Goal: Information Seeking & Learning: Learn about a topic

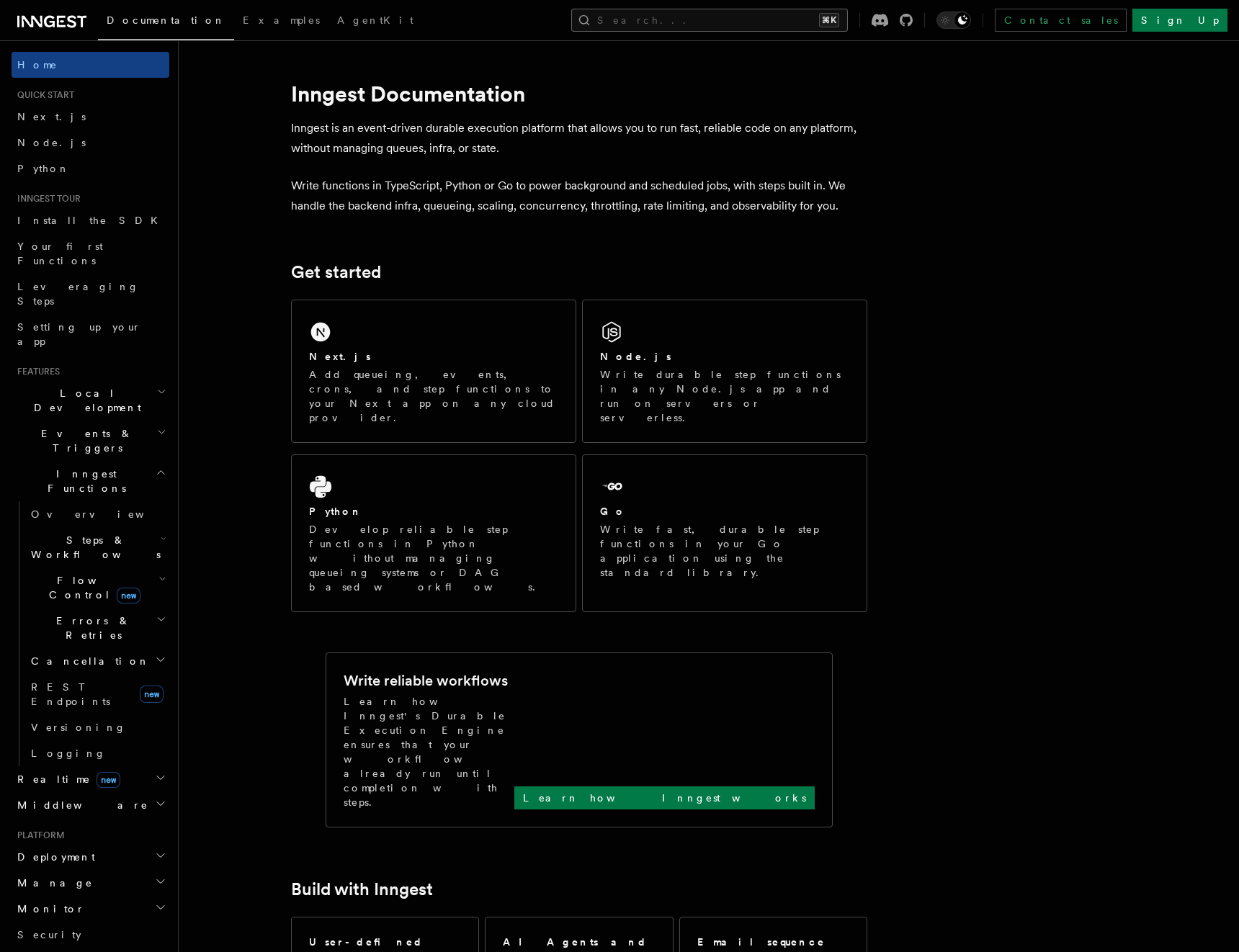
click at [777, 24] on button "Search... ⌘K" at bounding box center [710, 20] width 276 height 23
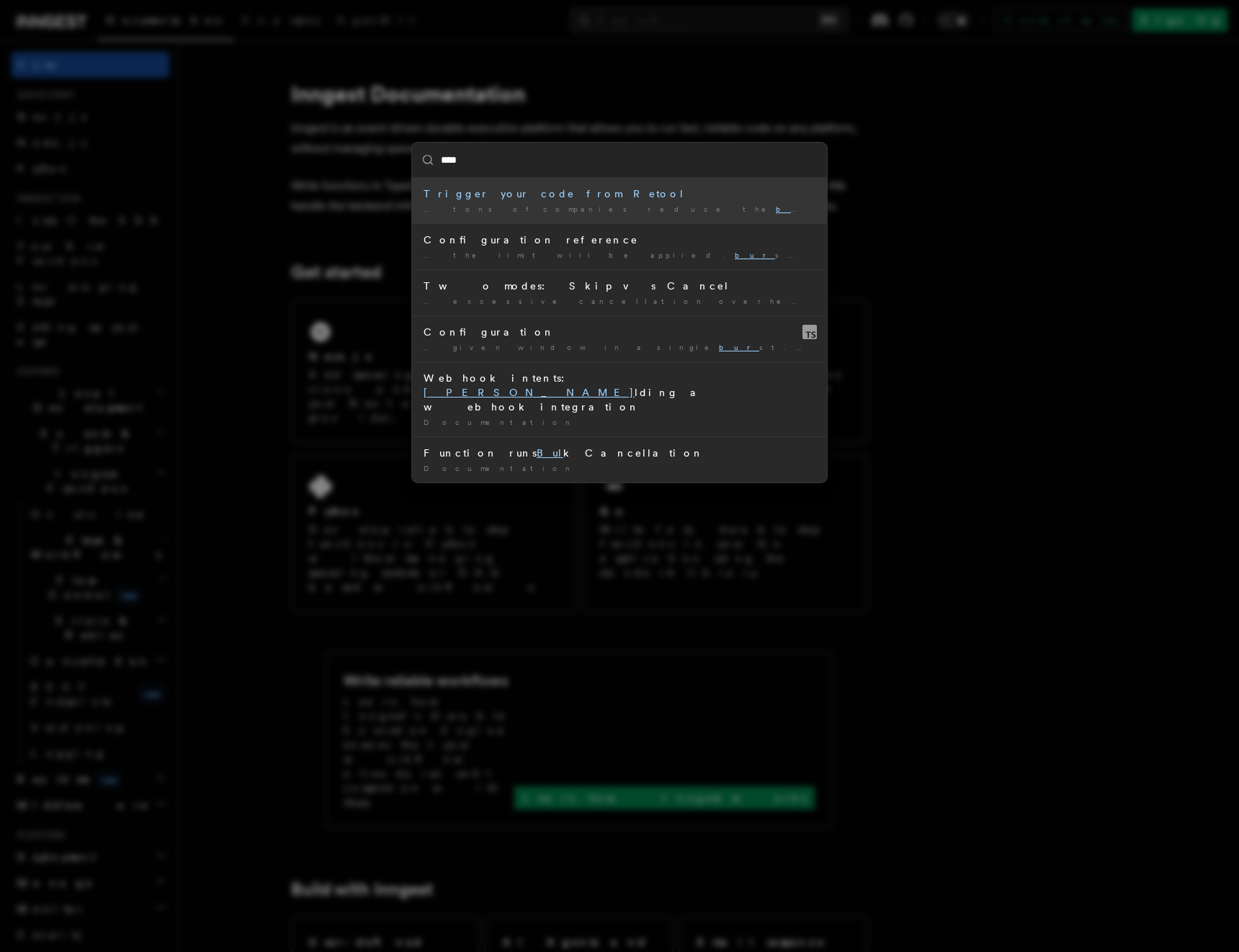
type input "*****"
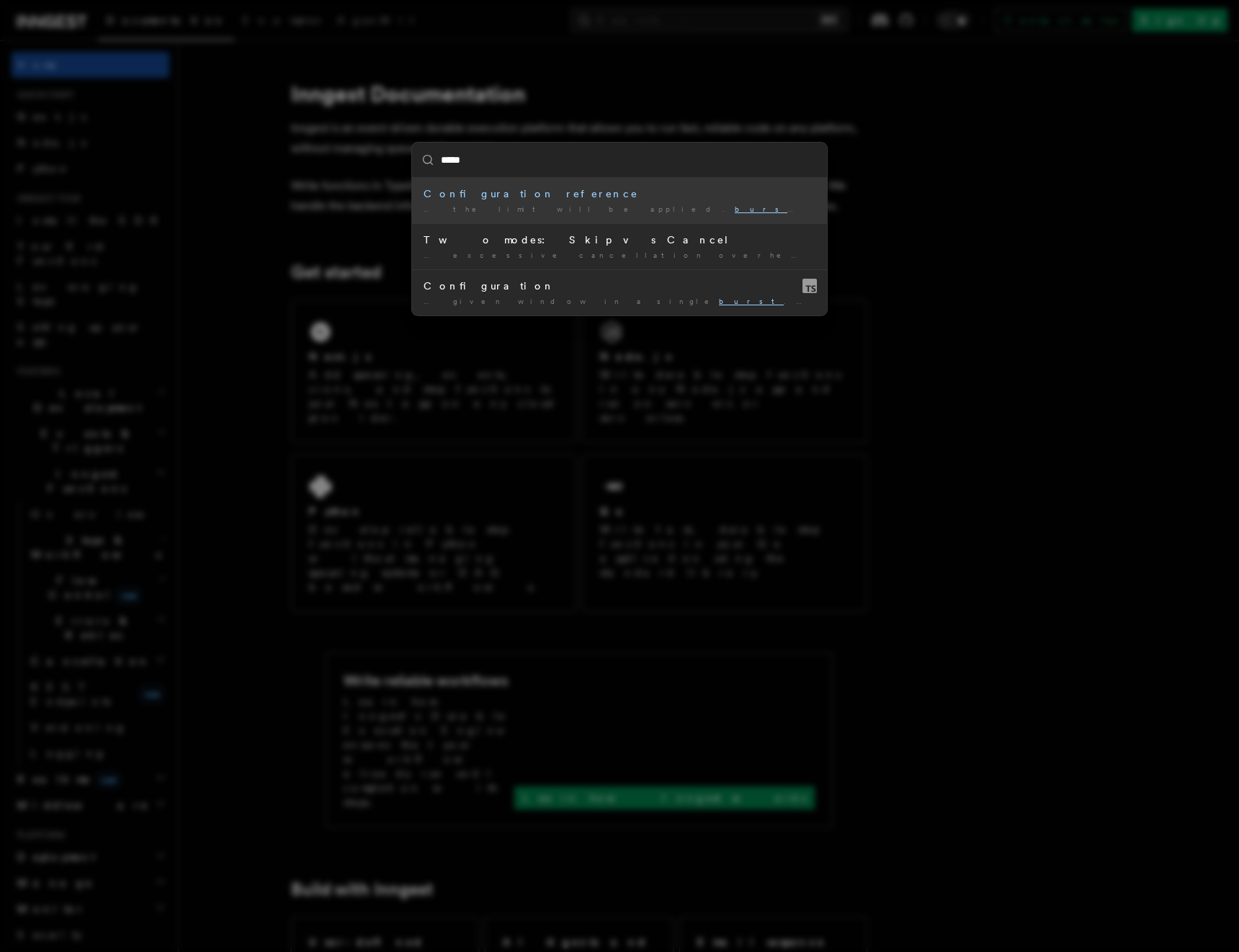
click at [528, 195] on div "Configuration reference" at bounding box center [620, 193] width 392 height 15
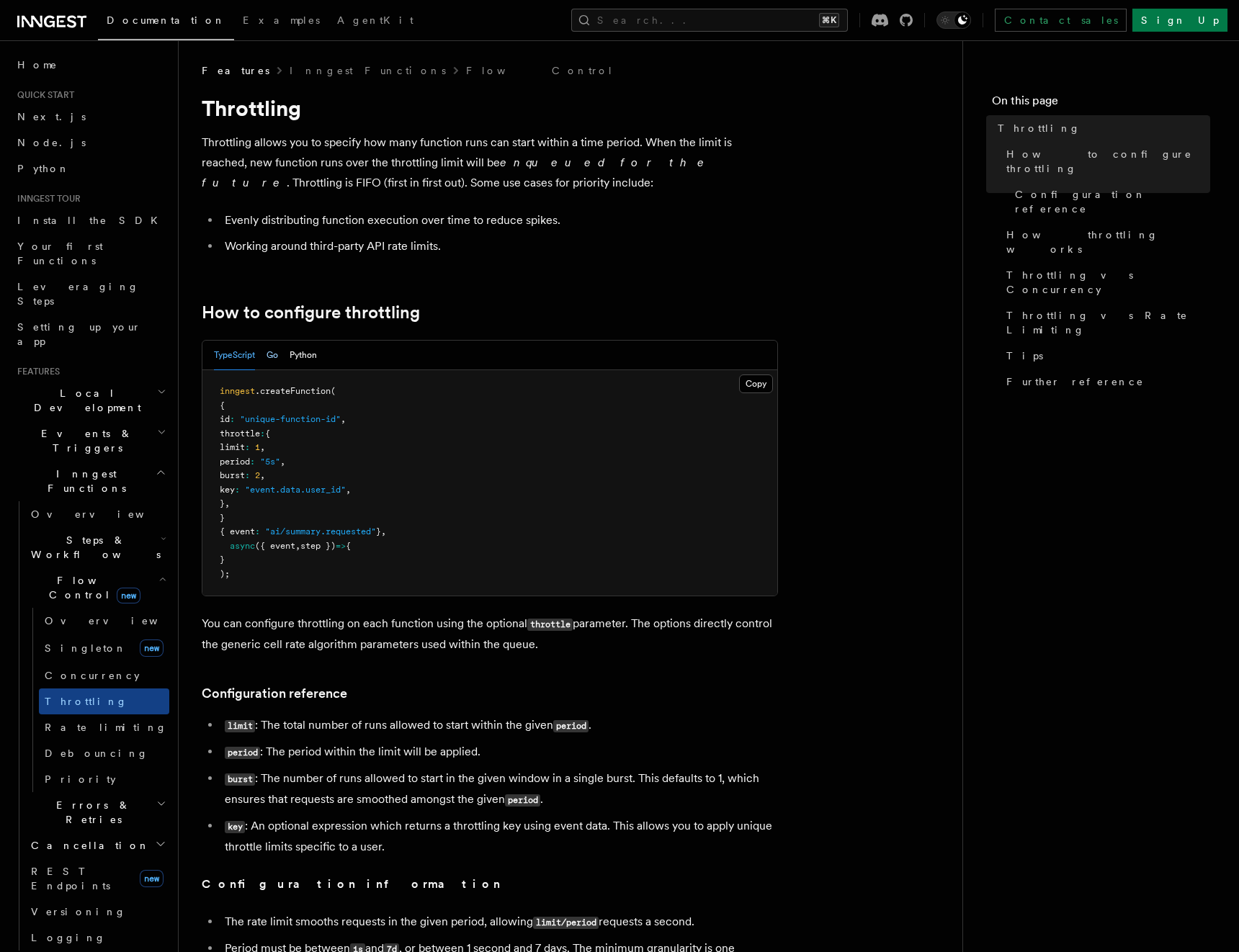
click at [270, 355] on button "Go" at bounding box center [272, 356] width 11 height 29
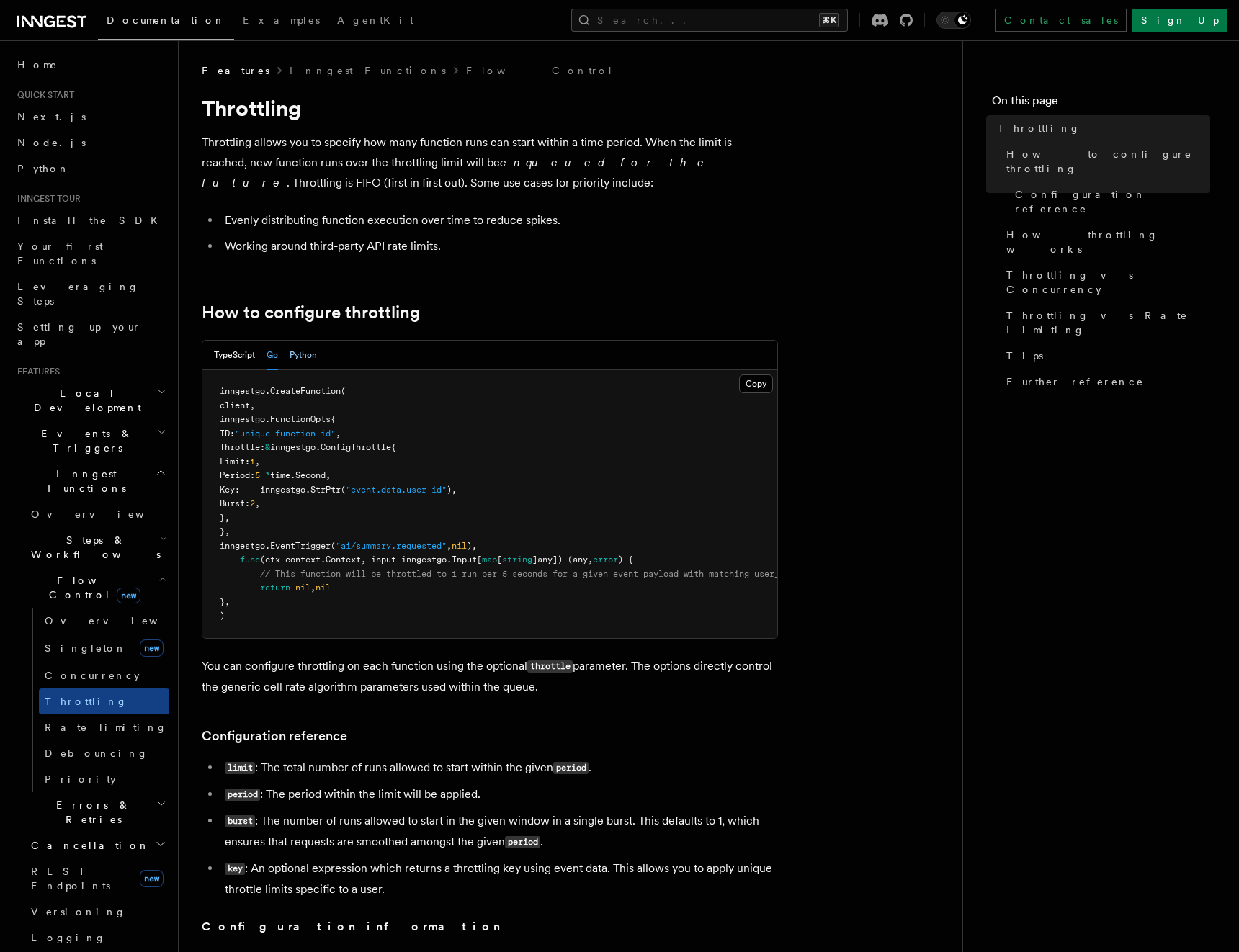
click at [307, 363] on button "Python" at bounding box center [303, 356] width 28 height 29
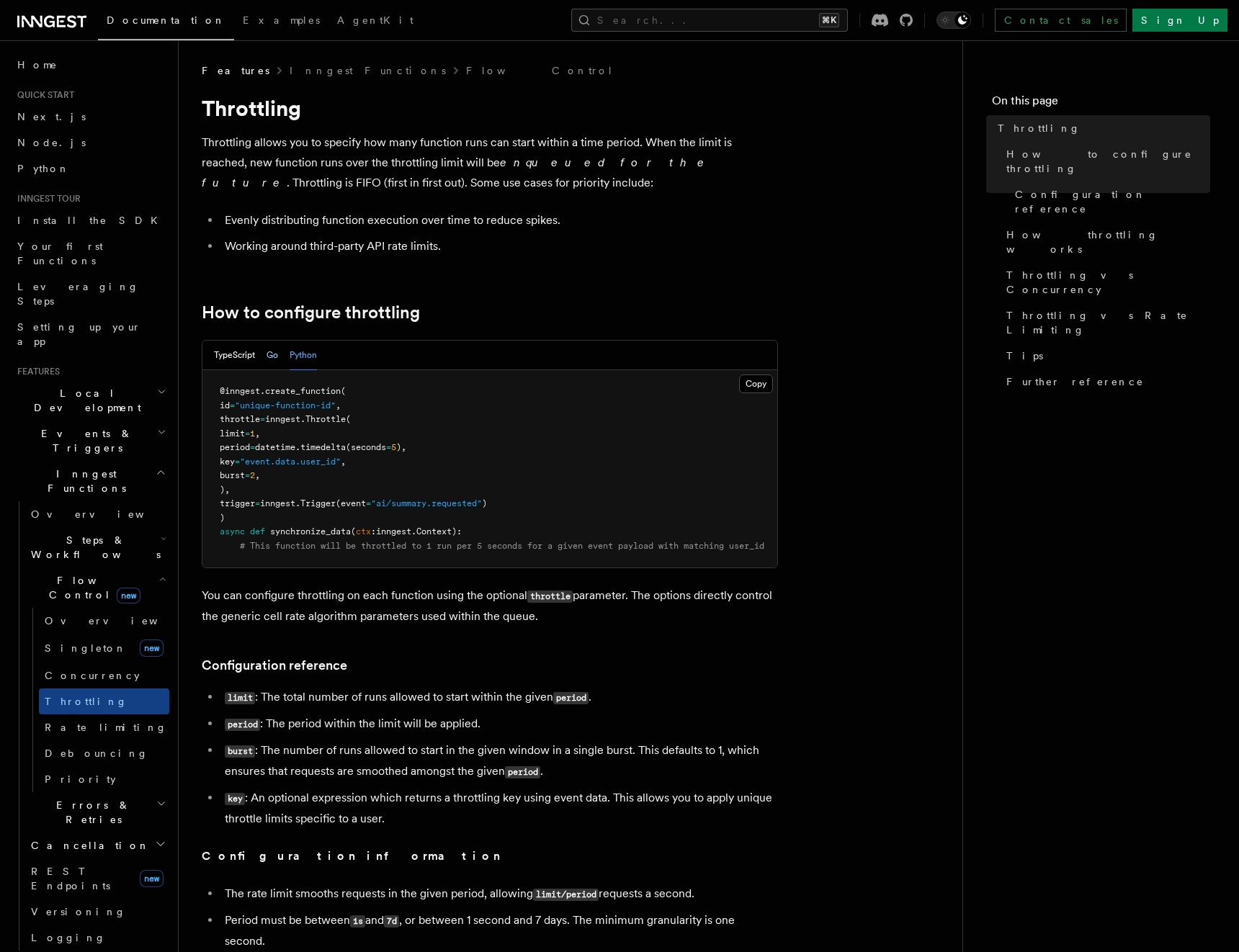
click at [273, 353] on button "Go" at bounding box center [272, 356] width 11 height 29
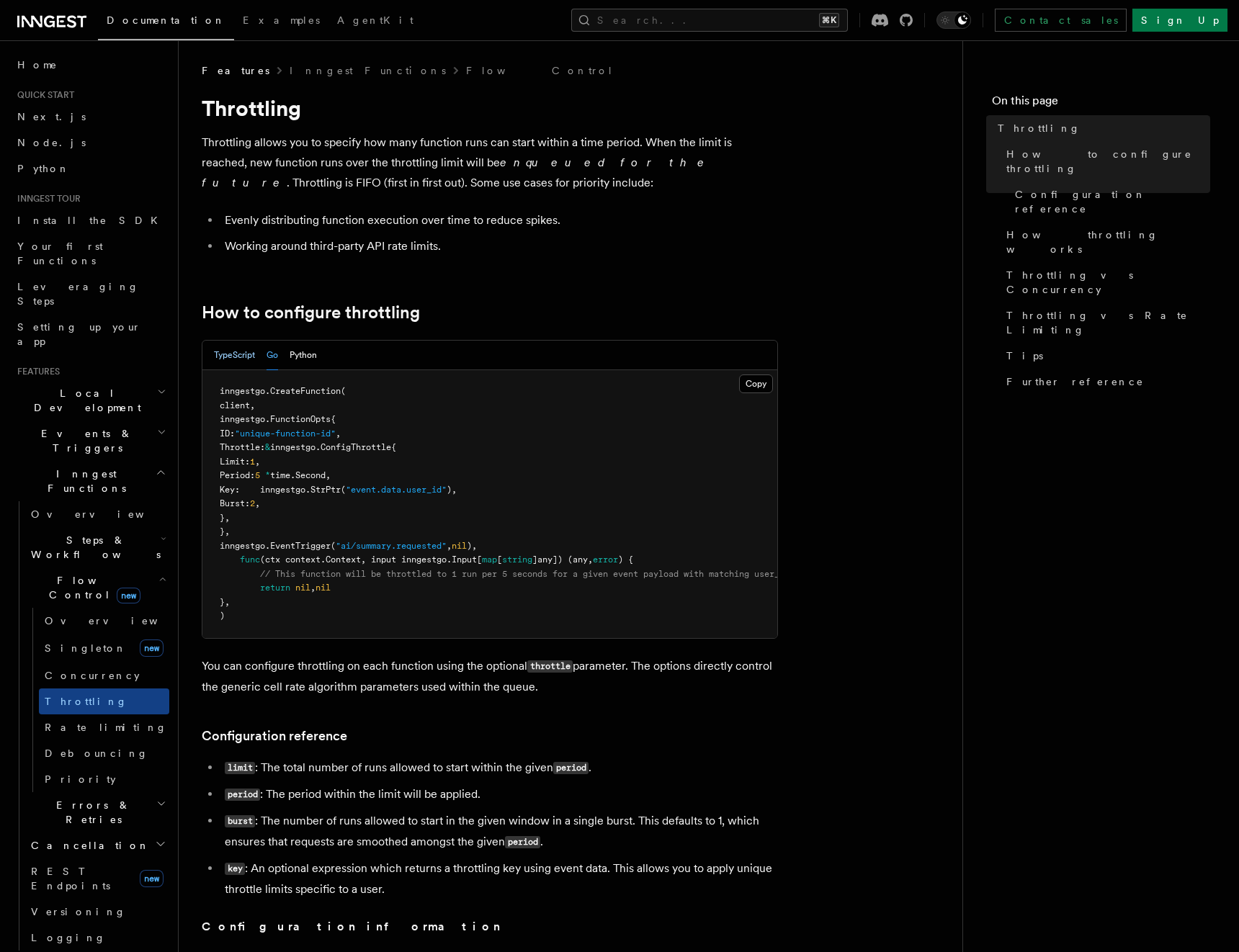
click at [237, 351] on button "TypeScript" at bounding box center [235, 356] width 41 height 29
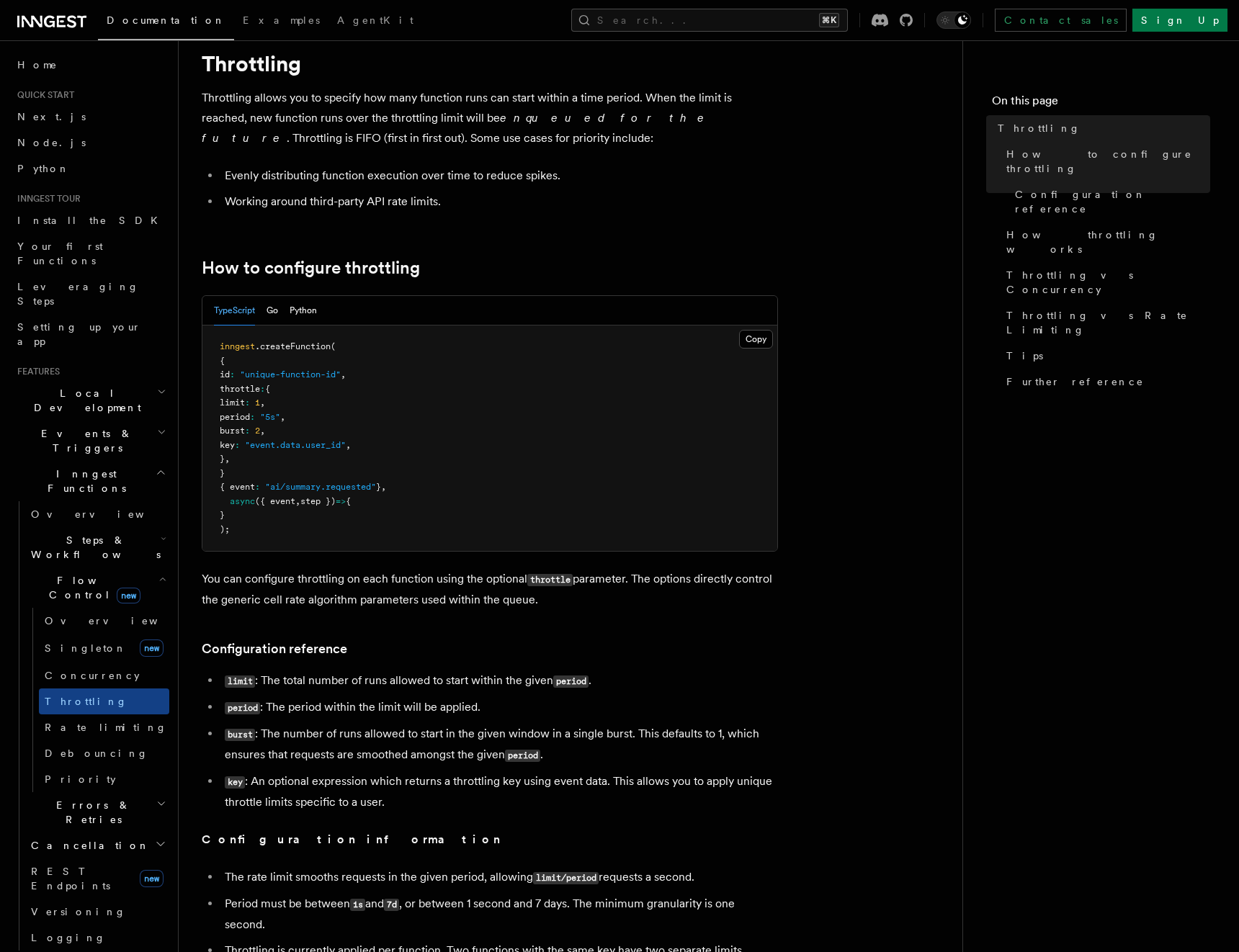
scroll to position [101, 0]
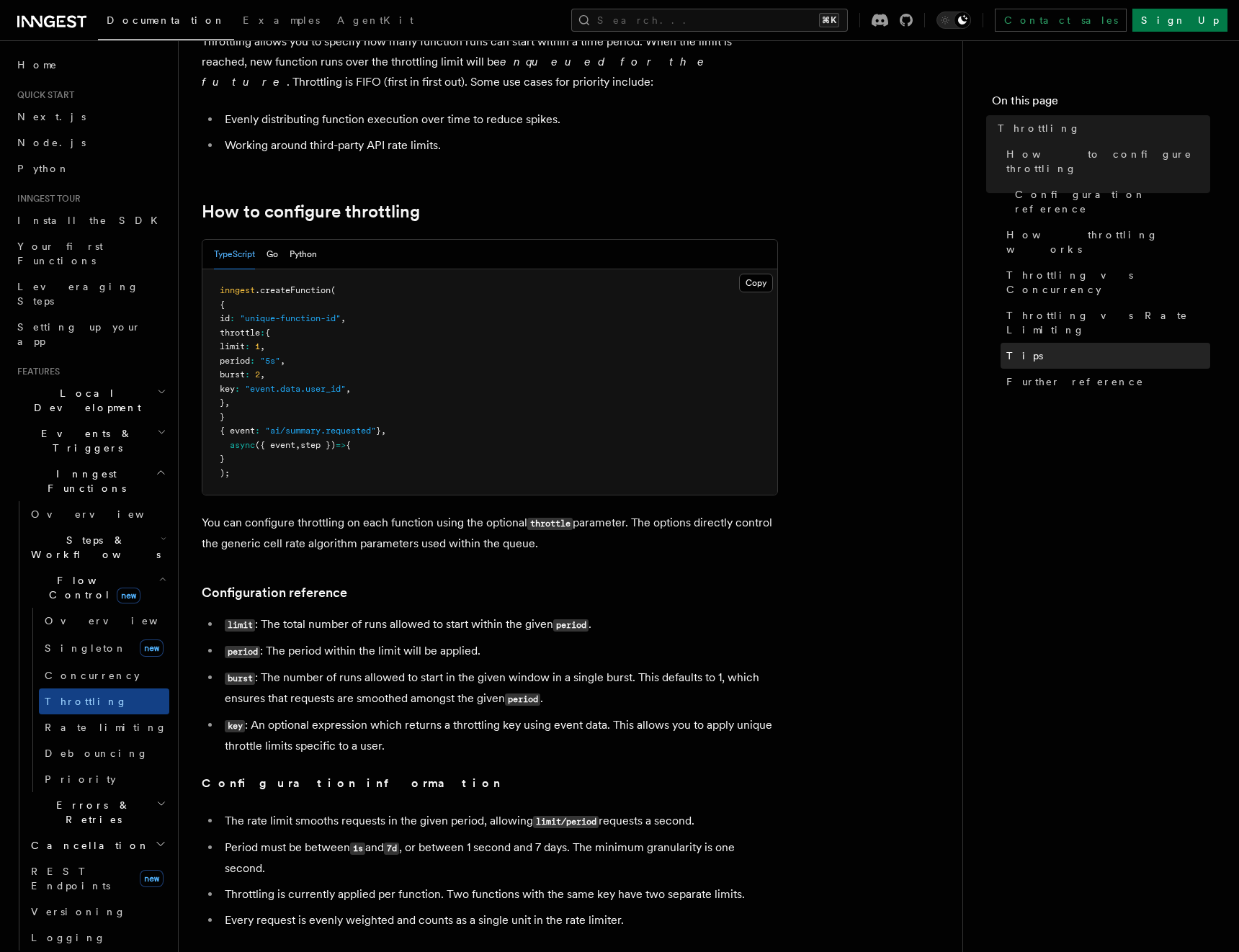
click at [1026, 343] on link "Tips" at bounding box center [1105, 356] width 210 height 26
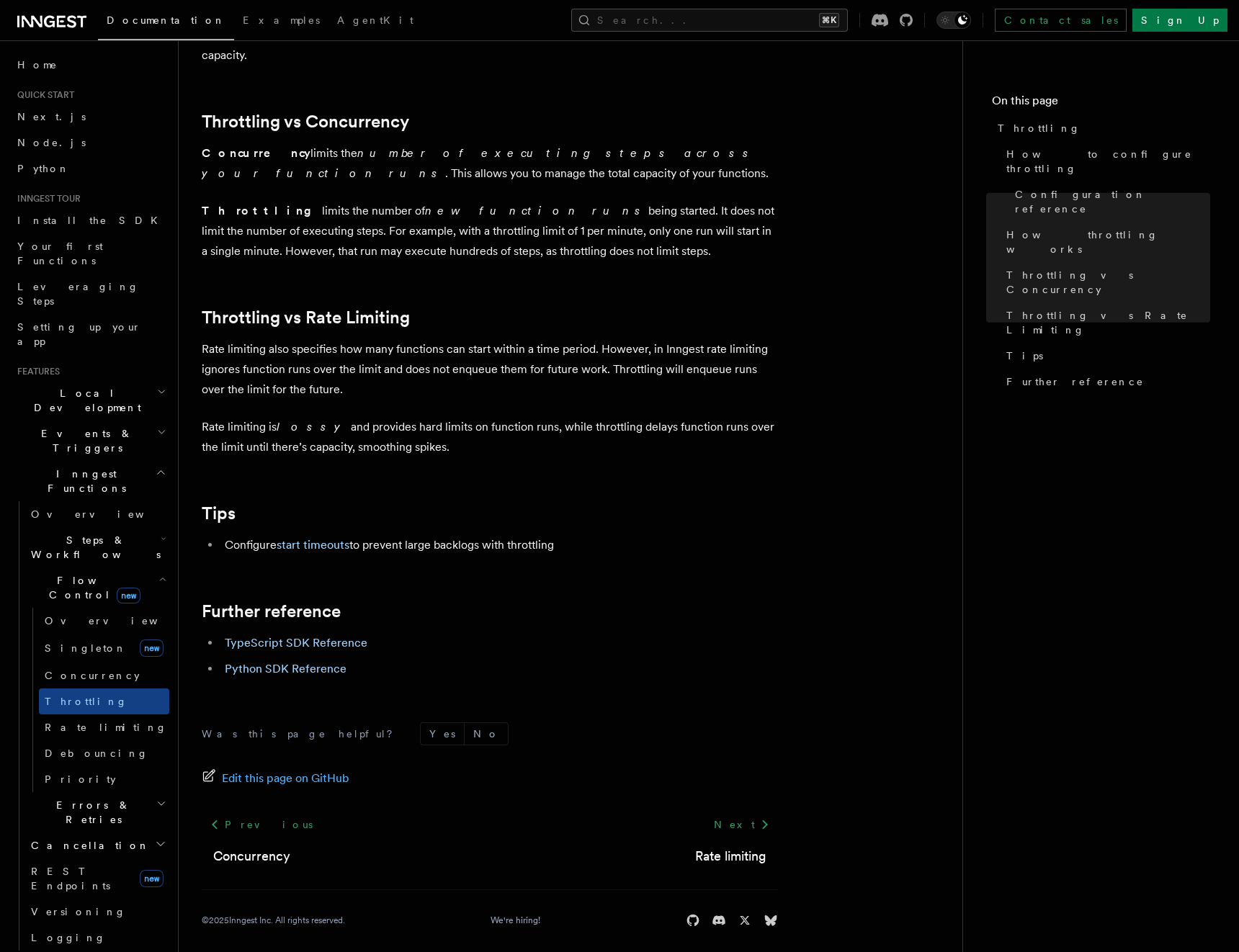
scroll to position [1313, 0]
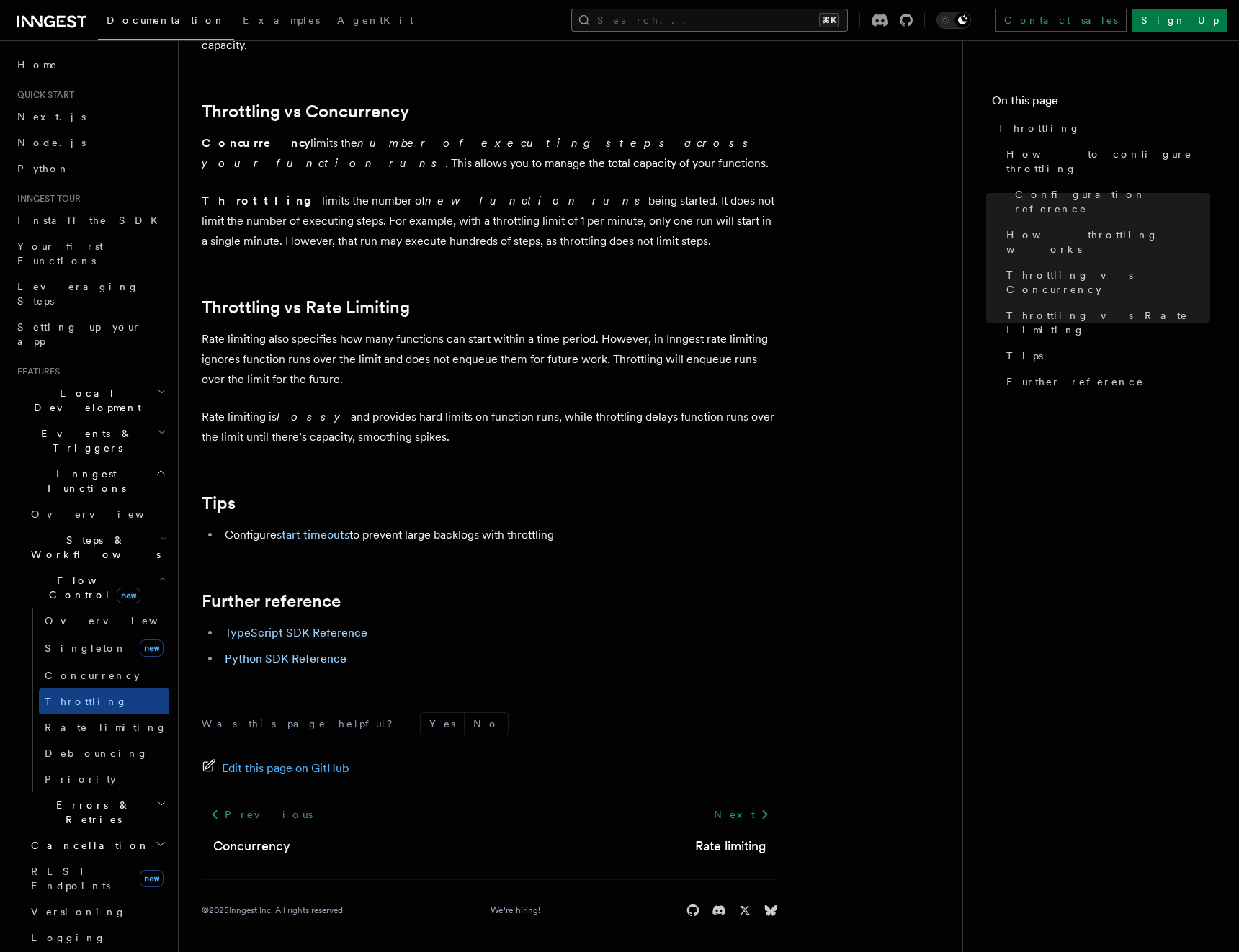
click at [708, 11] on button "Search... ⌘K" at bounding box center [710, 20] width 276 height 23
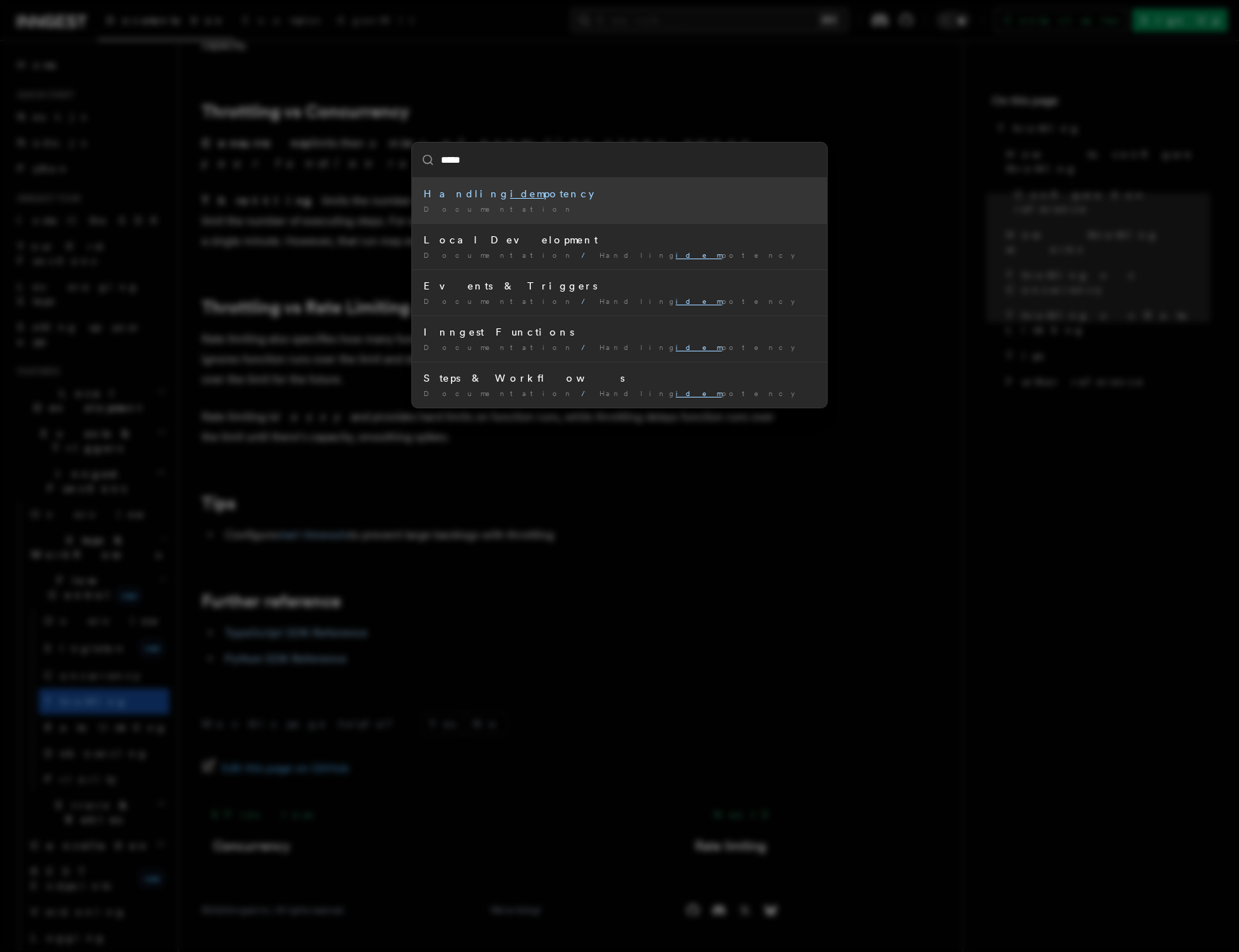
type input "******"
click at [579, 199] on div "Handling idempo tency" at bounding box center [620, 193] width 392 height 15
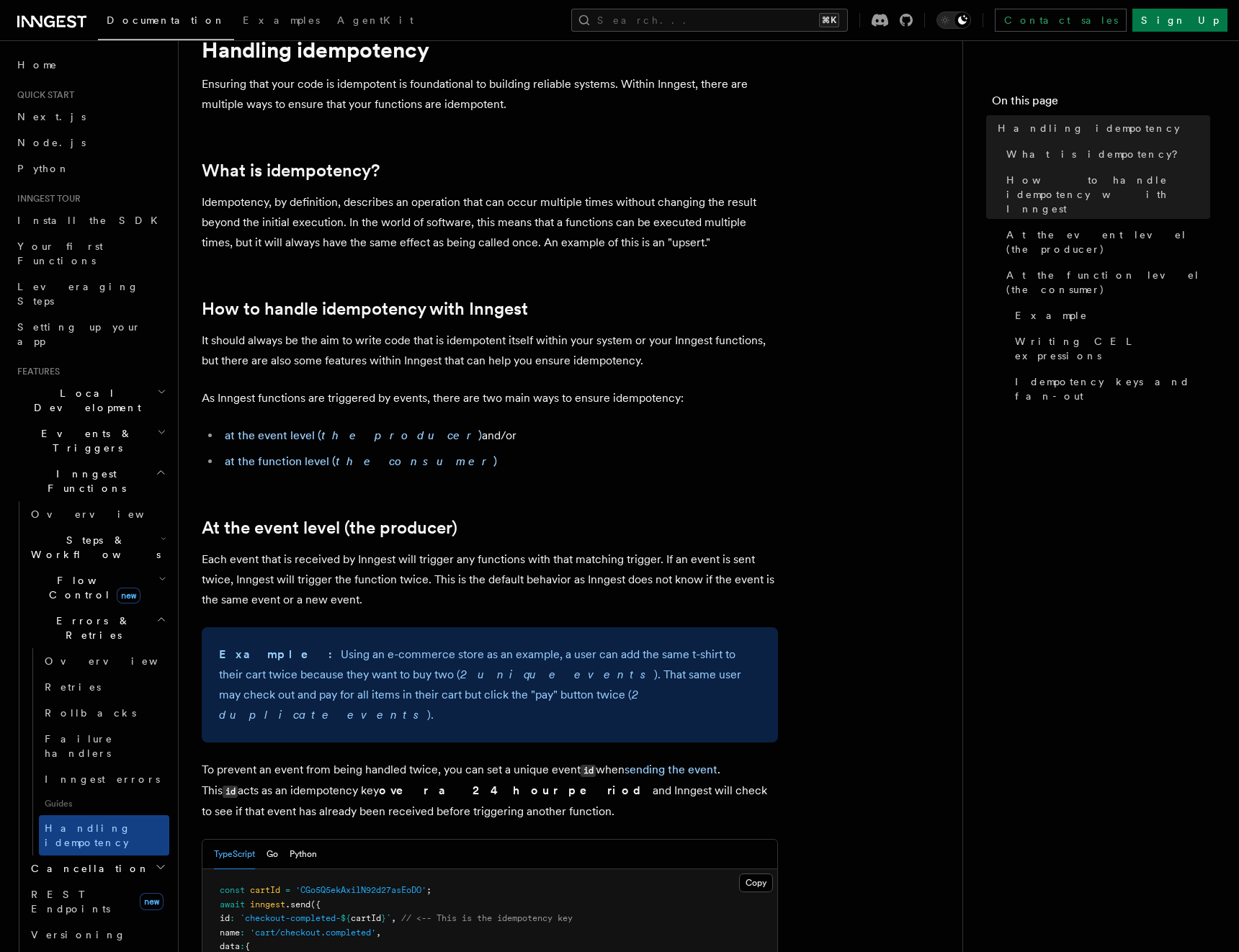
scroll to position [110, 0]
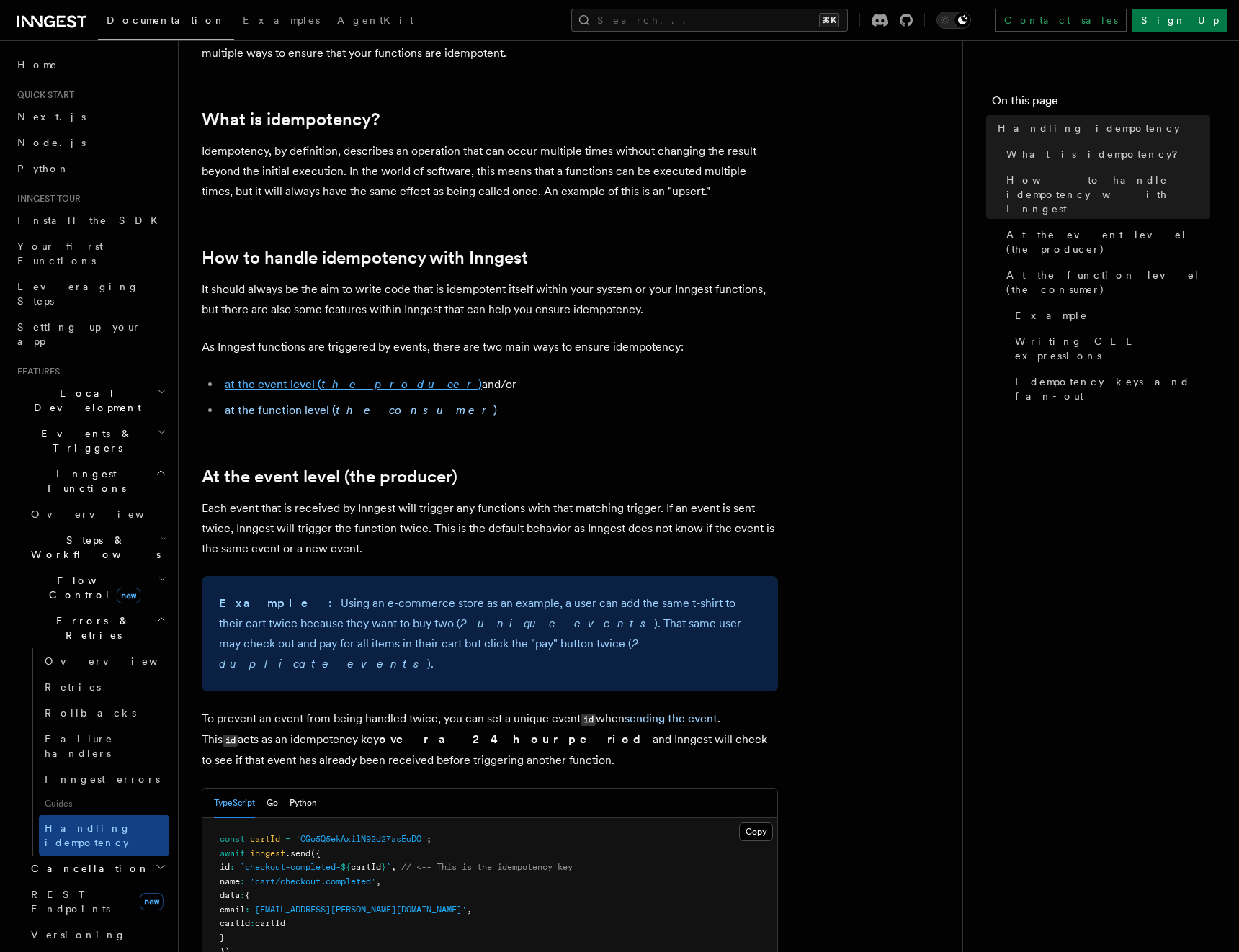
click at [351, 387] on em "the producer" at bounding box center [400, 384] width 157 height 14
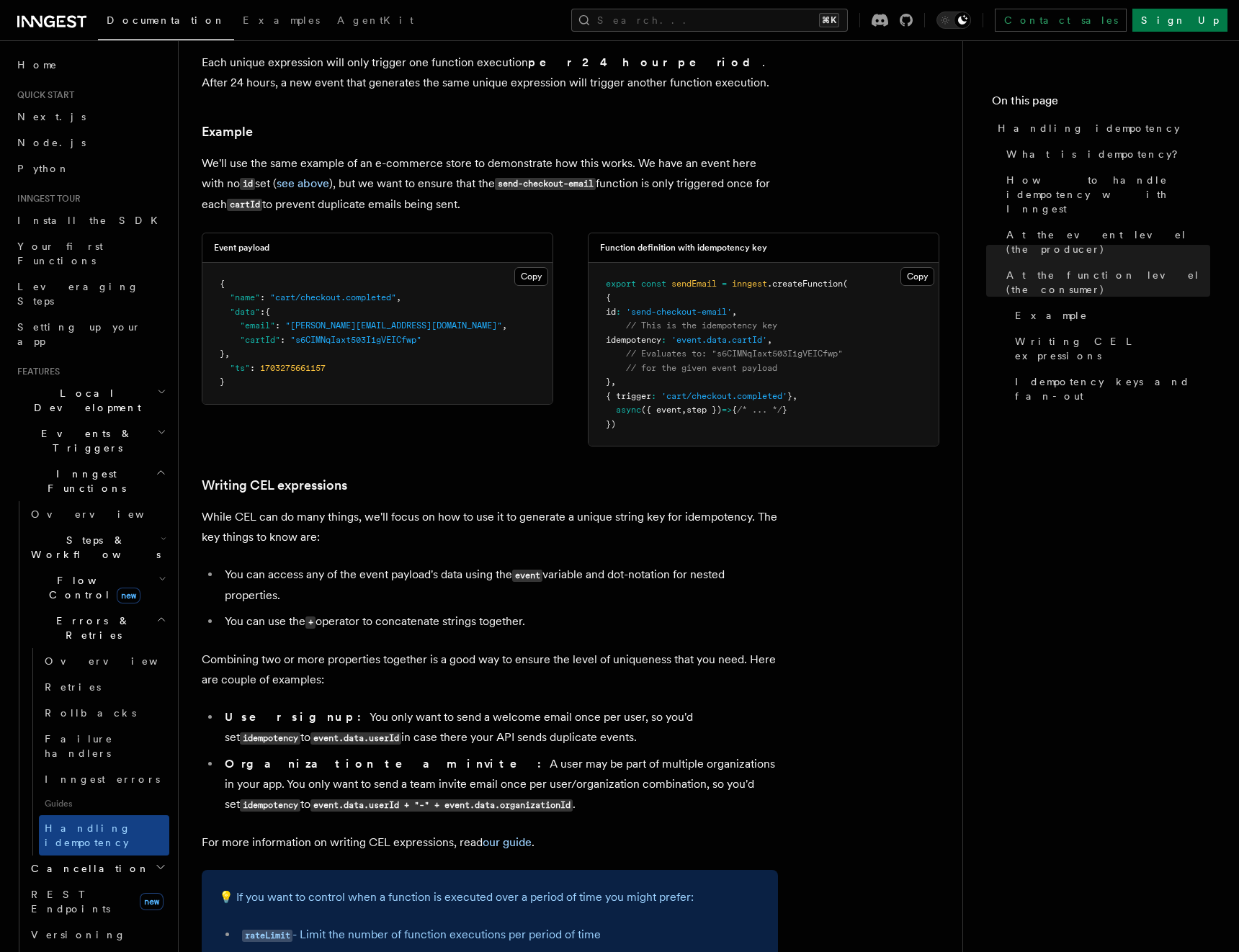
scroll to position [1767, 0]
